Goal: Task Accomplishment & Management: Manage account settings

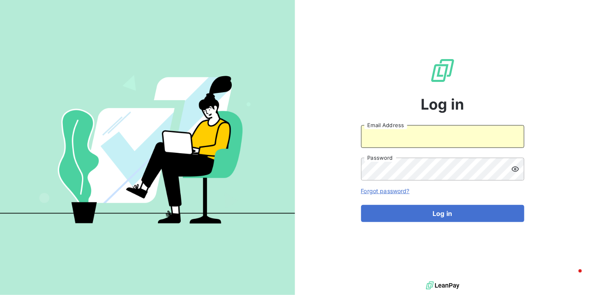
click at [409, 134] on input "Email Address" at bounding box center [442, 136] width 163 height 23
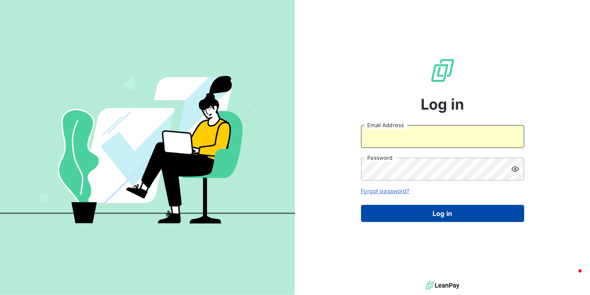
type input "[EMAIL_ADDRESS][DOMAIN_NAME]"
click at [424, 213] on button "Log in" at bounding box center [442, 213] width 163 height 17
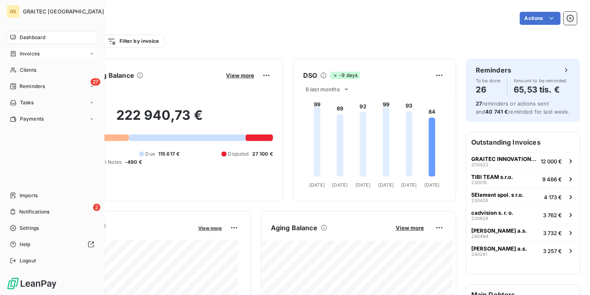
click at [23, 57] on span "Invoices" at bounding box center [30, 53] width 20 height 7
click at [28, 74] on div "Invoices" at bounding box center [56, 70] width 81 height 13
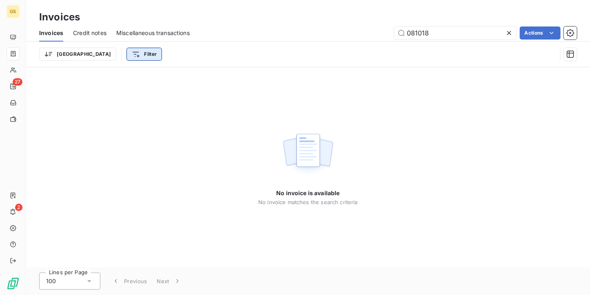
click at [101, 52] on html "GS 27 2 Invoices Invoices Credit notes Miscellaneous transactions 081018 Action…" at bounding box center [295, 147] width 590 height 295
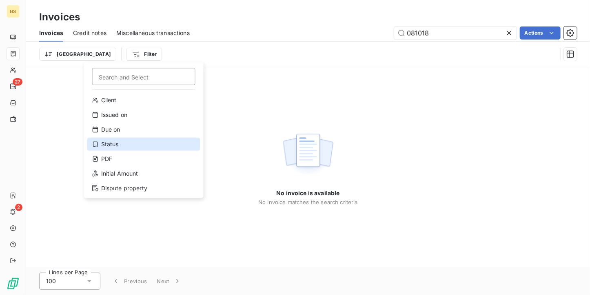
click at [124, 142] on div "Status" at bounding box center [143, 144] width 113 height 13
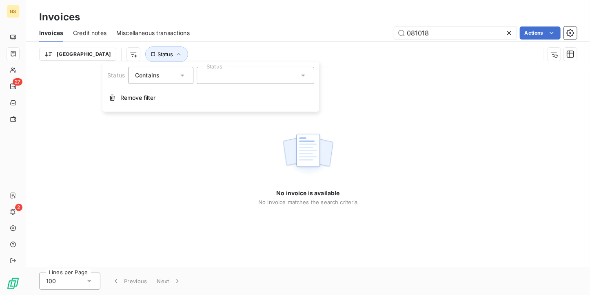
click at [256, 78] on div at bounding box center [256, 75] width 118 height 17
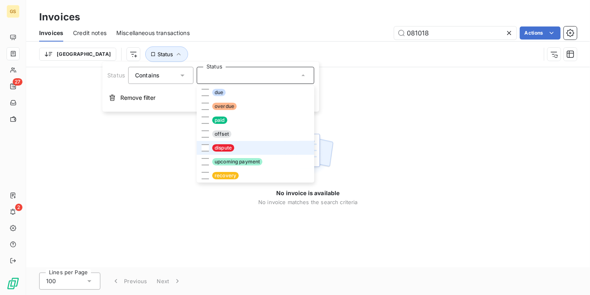
click at [225, 150] on span "dispute" at bounding box center [223, 147] width 22 height 7
click at [269, 31] on div "081018 Actions" at bounding box center [388, 33] width 377 height 13
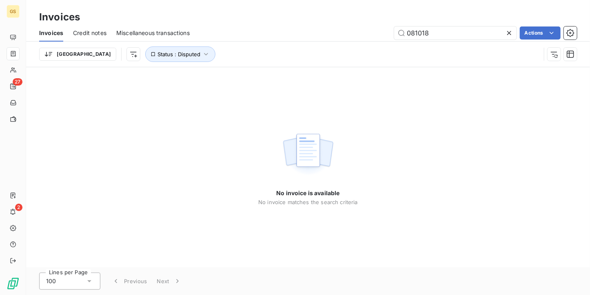
click at [506, 34] on icon at bounding box center [509, 33] width 8 height 8
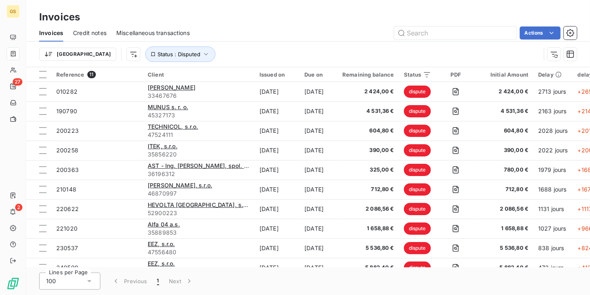
scroll to position [33, 0]
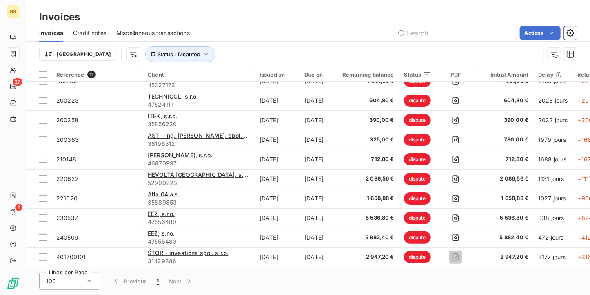
click at [496, 52] on div "[GEOGRAPHIC_DATA] Status : Disputed" at bounding box center [290, 55] width 502 height 16
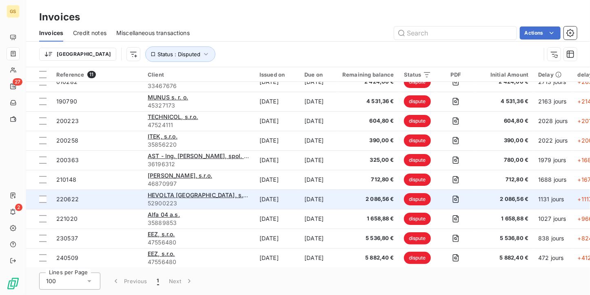
scroll to position [0, 0]
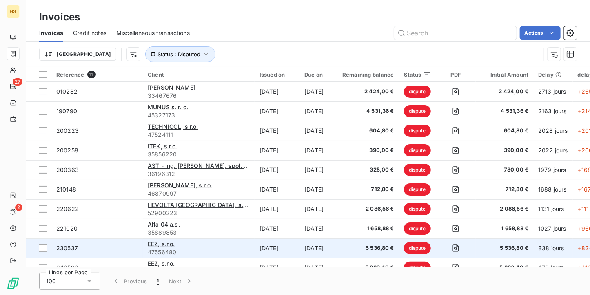
drag, startPoint x: 385, startPoint y: 287, endPoint x: 115, endPoint y: 244, distance: 273.6
click at [385, 287] on div "Lines per Page 100 Previous 1 Next" at bounding box center [308, 282] width 564 height 28
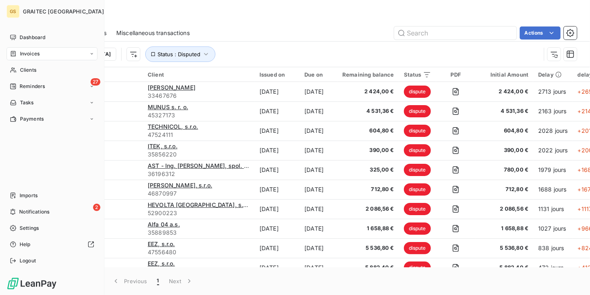
click at [23, 260] on span "Logout" at bounding box center [28, 260] width 16 height 7
